Goal: Task Accomplishment & Management: Complete application form

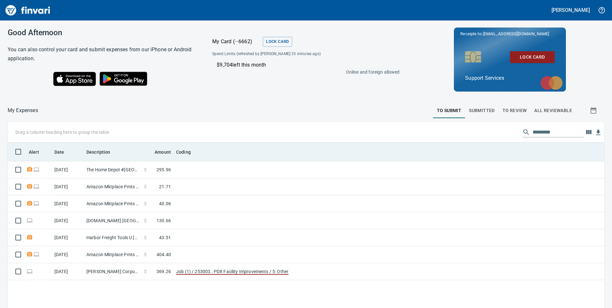
scroll to position [233, 587]
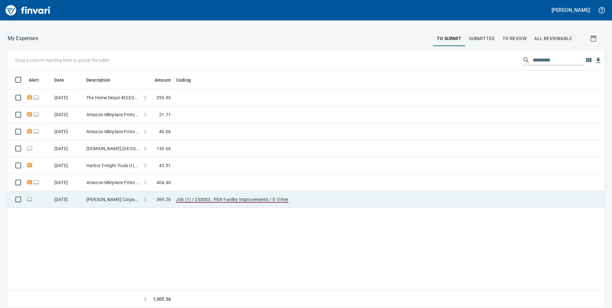
click at [219, 195] on td "Job (1) / 253003.: PDX Facility Improvements / 5: Other" at bounding box center [254, 199] width 160 height 17
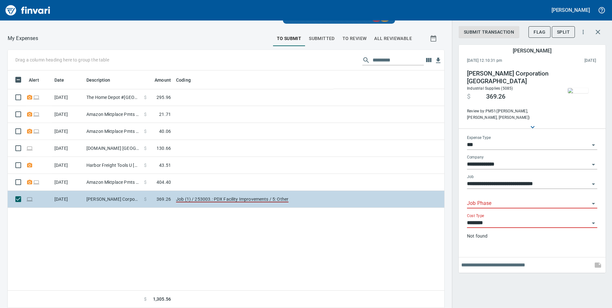
scroll to position [233, 427]
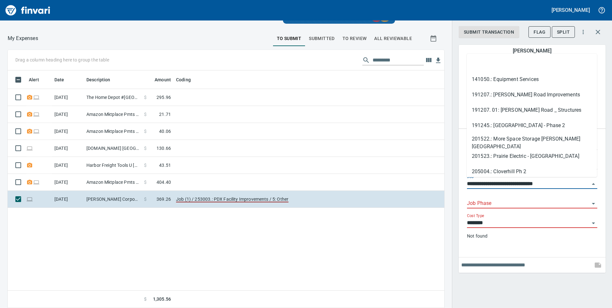
click at [489, 184] on input "**********" at bounding box center [528, 184] width 123 height 9
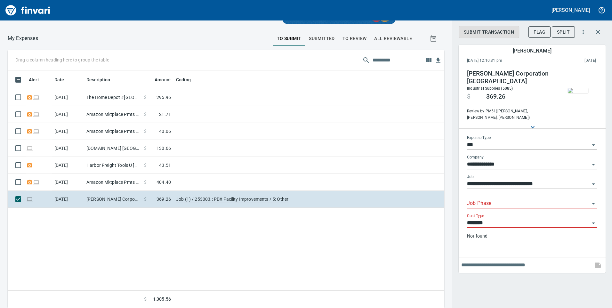
click at [489, 199] on input "Job Phase" at bounding box center [528, 203] width 123 height 9
type input "*"
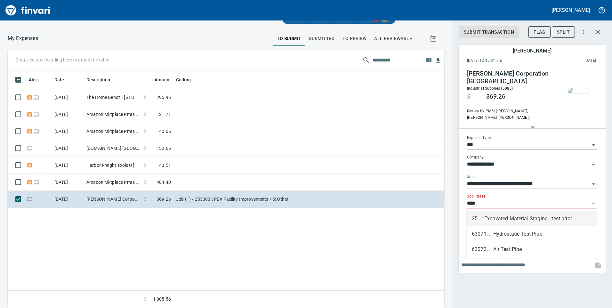
click at [470, 203] on input "****" at bounding box center [528, 203] width 123 height 9
type input "****"
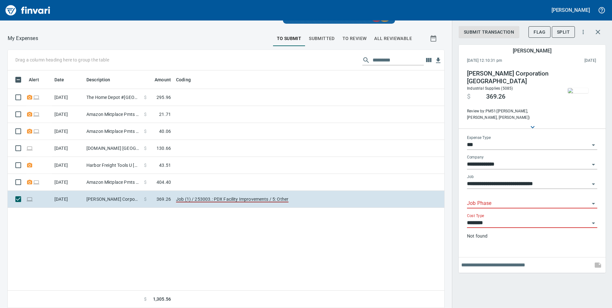
click at [508, 209] on div "Job Phase" at bounding box center [532, 204] width 130 height 20
click at [508, 200] on input "Job Phase" at bounding box center [528, 203] width 123 height 9
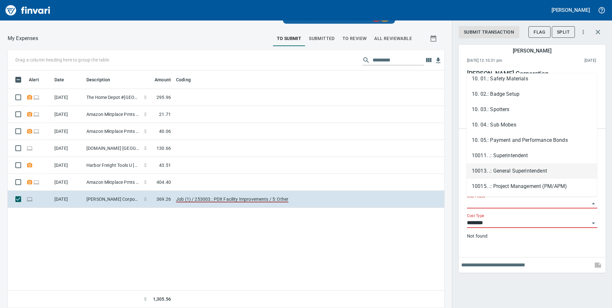
scroll to position [0, 0]
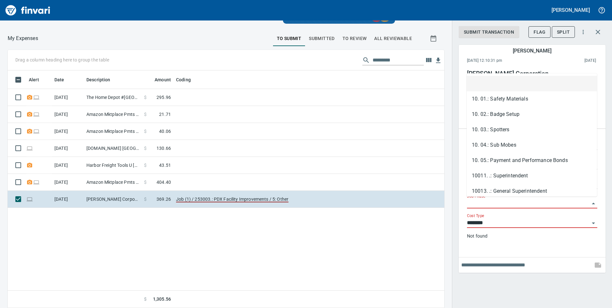
click at [493, 201] on input "Job Phase" at bounding box center [528, 203] width 123 height 9
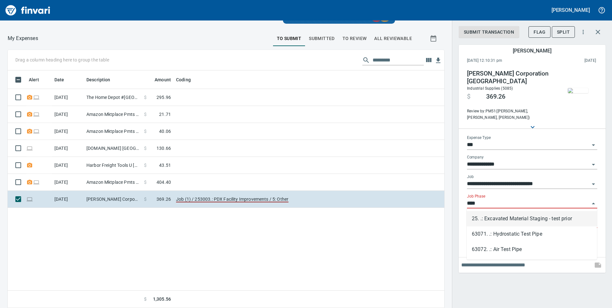
scroll to position [233, 427]
click at [504, 234] on li "63071. .: Hydrostatic Test Pipe" at bounding box center [532, 233] width 130 height 15
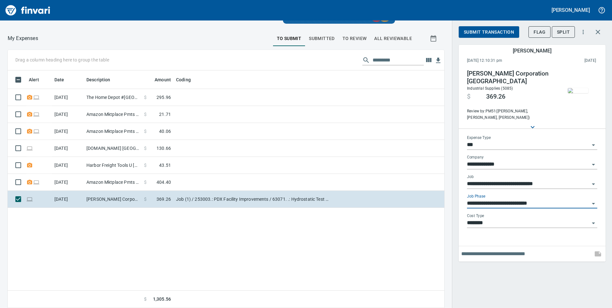
type input "**********"
click at [487, 256] on input "text" at bounding box center [525, 254] width 129 height 10
type input "**********"
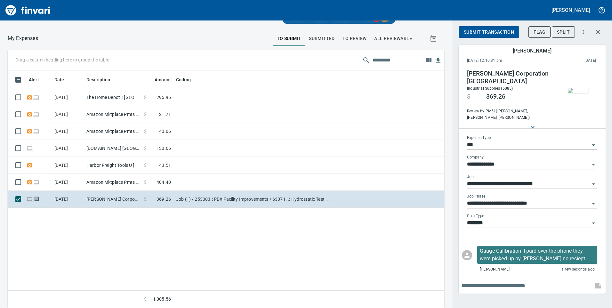
scroll to position [233, 427]
click at [498, 31] on span "Submit Transaction" at bounding box center [489, 32] width 50 height 8
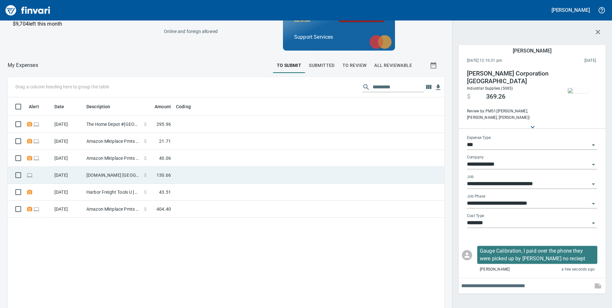
scroll to position [0, 0]
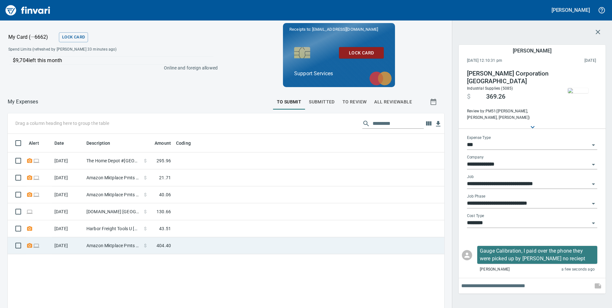
click at [159, 244] on span "404.40" at bounding box center [164, 245] width 14 height 6
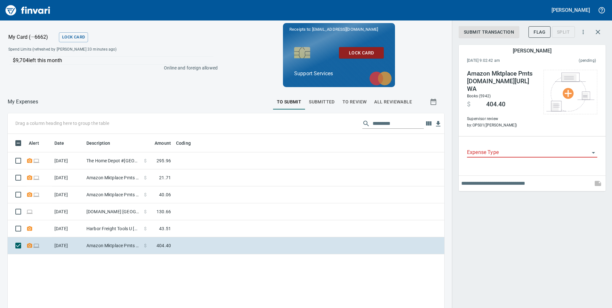
scroll to position [233, 427]
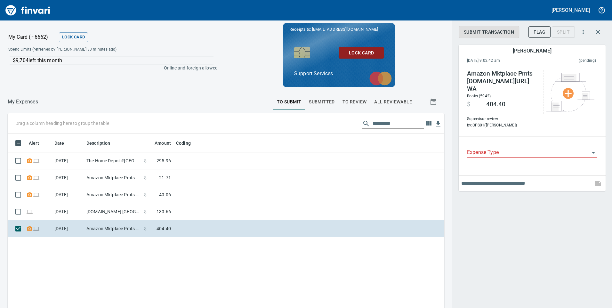
click at [353, 101] on span "To Review" at bounding box center [355, 102] width 24 height 8
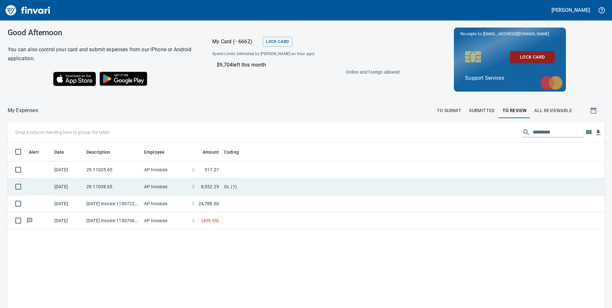
scroll to position [233, 587]
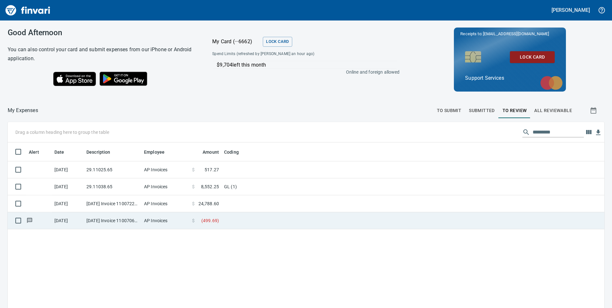
click at [142, 220] on td "AP Invoices" at bounding box center [166, 220] width 48 height 17
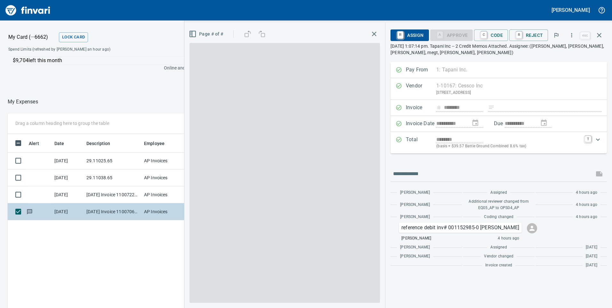
scroll to position [233, 427]
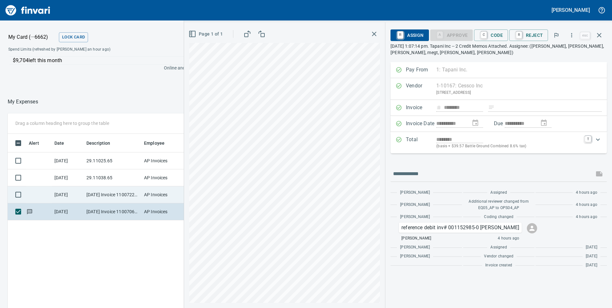
click at [134, 190] on td "[DATE] Invoice 11007224 from Cessco Inc (1-10167)" at bounding box center [113, 194] width 58 height 17
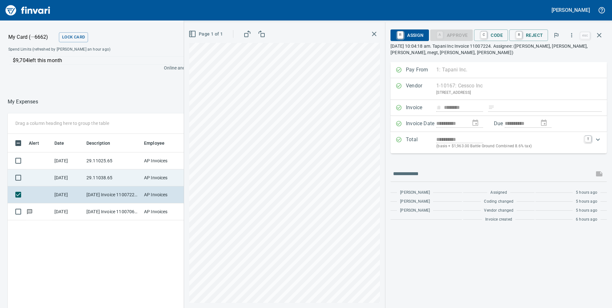
click at [119, 175] on td "29.11038.65" at bounding box center [113, 177] width 58 height 17
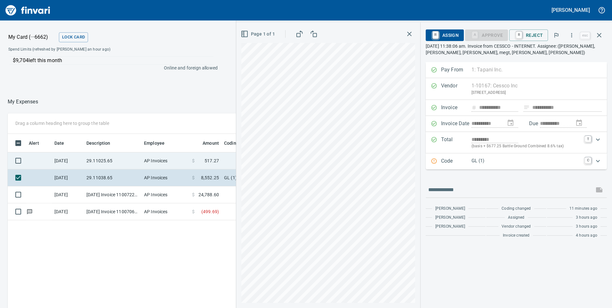
click at [111, 160] on td "29.11025.65" at bounding box center [113, 160] width 58 height 17
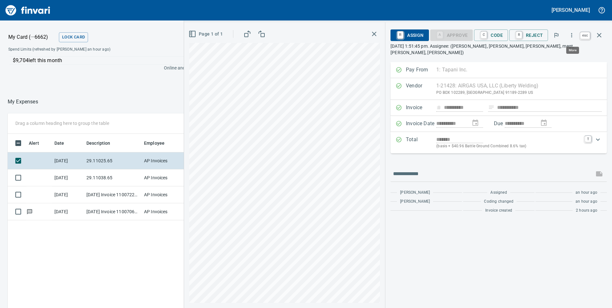
scroll to position [233, 427]
click at [596, 33] on icon "button" at bounding box center [600, 35] width 8 height 8
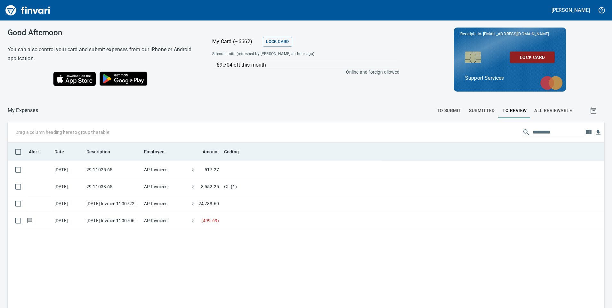
scroll to position [233, 586]
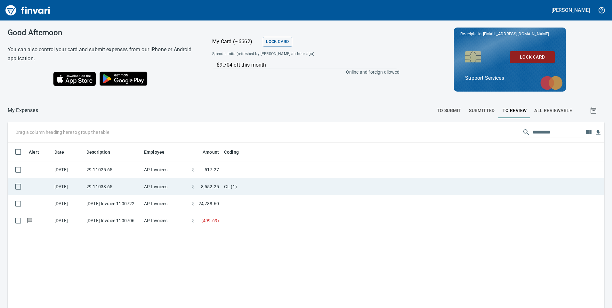
scroll to position [233, 587]
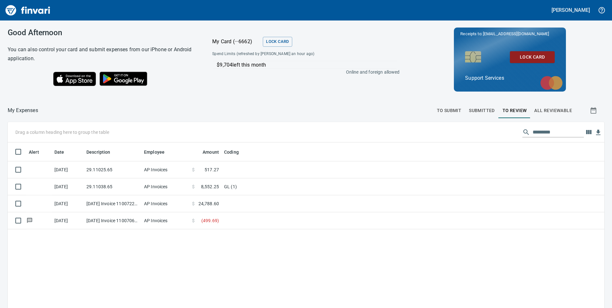
click at [245, 221] on td at bounding box center [302, 220] width 160 height 17
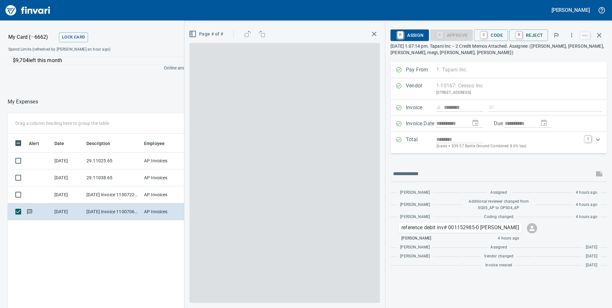
scroll to position [233, 427]
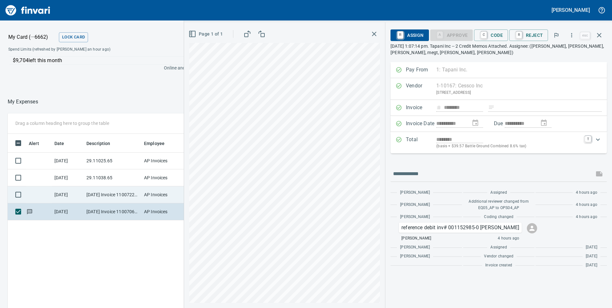
click at [145, 207] on td "AP Invoices" at bounding box center [166, 211] width 48 height 17
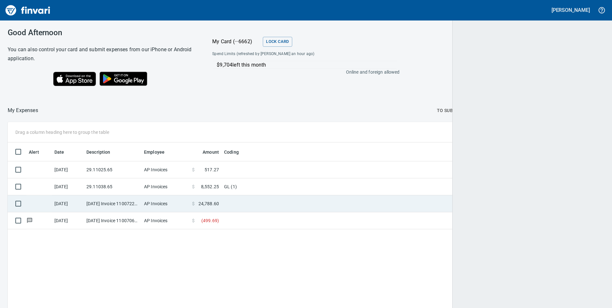
scroll to position [233, 586]
